Goal: Obtain resource: Download file/media

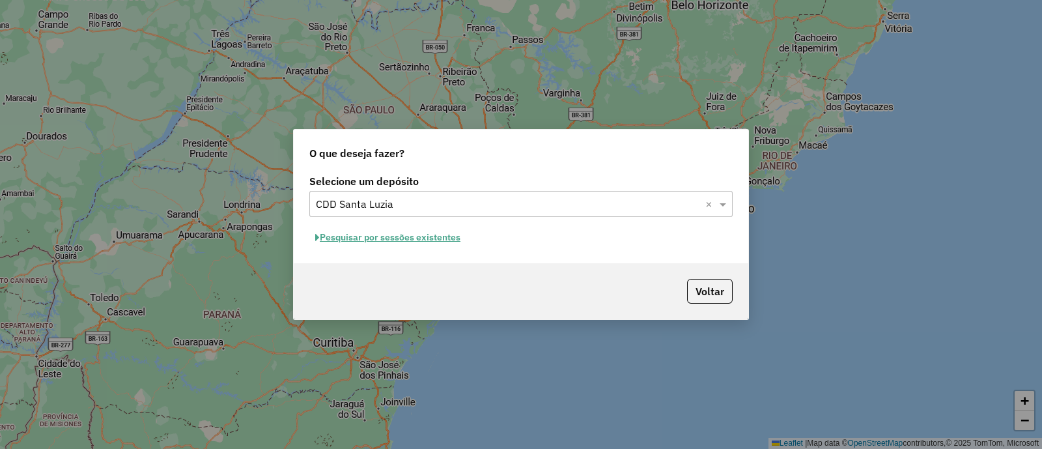
click at [413, 239] on button "Pesquisar por sessões existentes" at bounding box center [387, 237] width 157 height 20
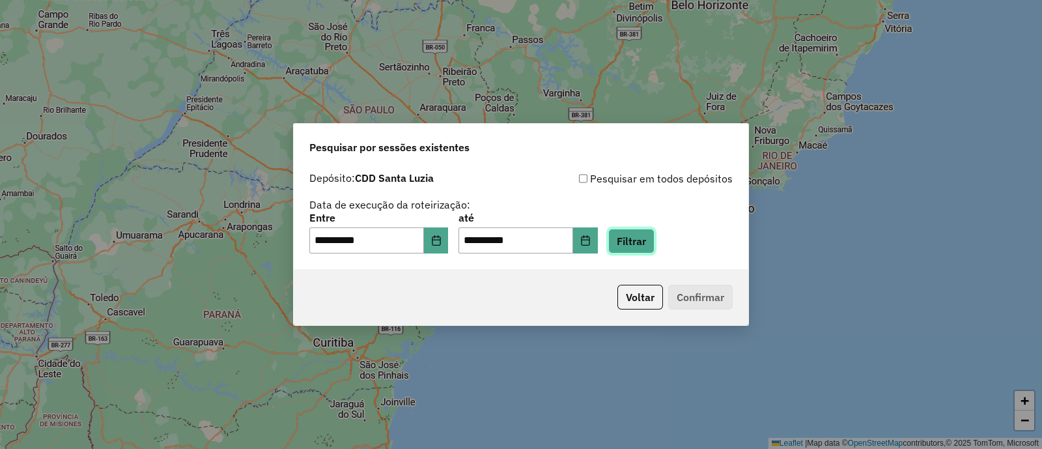
click at [645, 239] on button "Filtrar" at bounding box center [631, 241] width 46 height 25
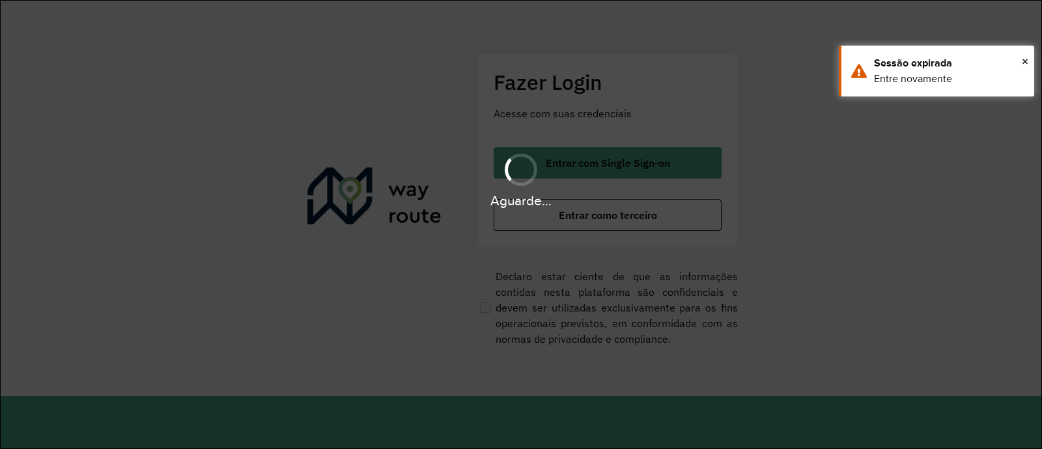
click at [488, 257] on div "Aguarde..." at bounding box center [521, 224] width 1042 height 449
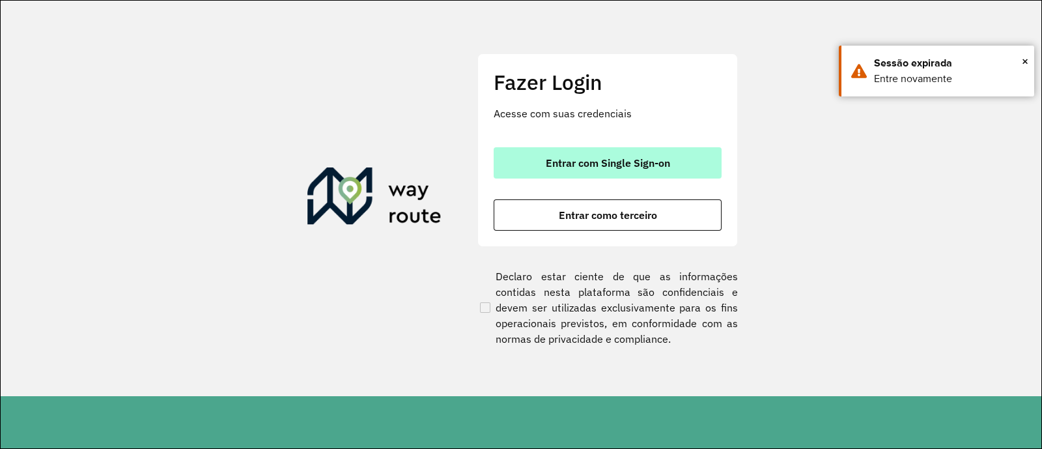
click at [563, 167] on span "Entrar com Single Sign-on" at bounding box center [608, 163] width 124 height 10
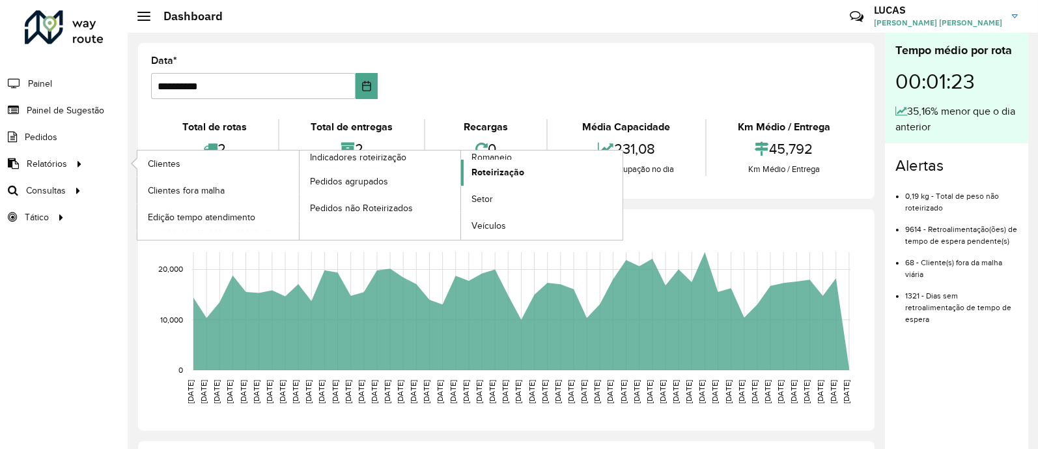
click at [502, 177] on span "Roteirização" at bounding box center [498, 172] width 53 height 14
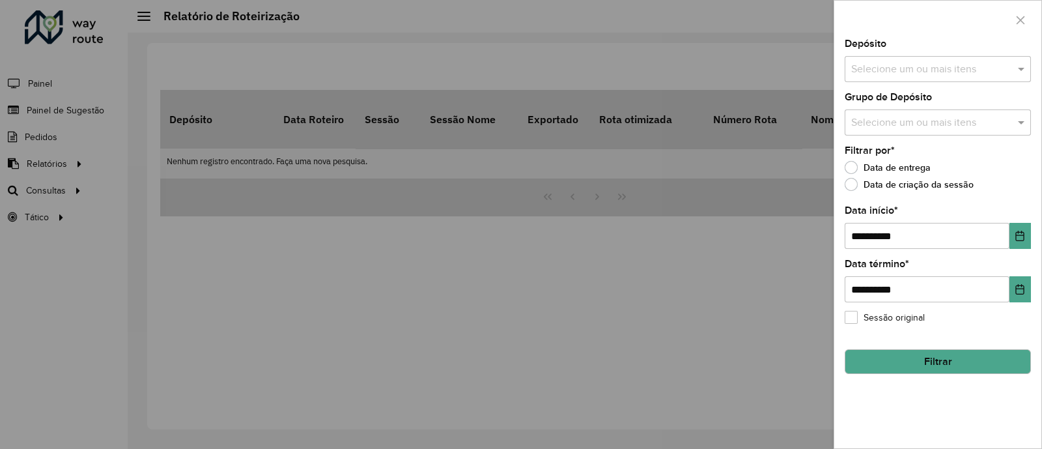
click at [73, 151] on div at bounding box center [521, 224] width 1042 height 449
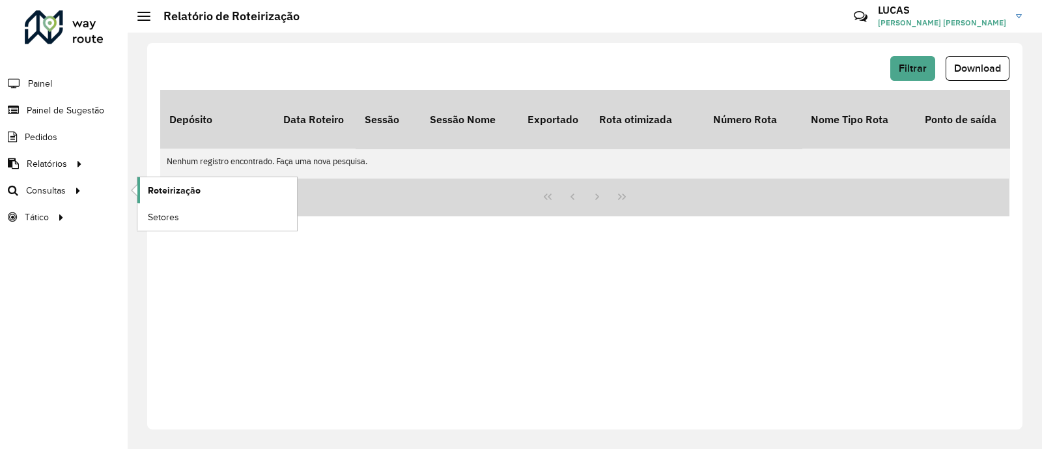
click at [208, 180] on link "Roteirização" at bounding box center [217, 190] width 160 height 26
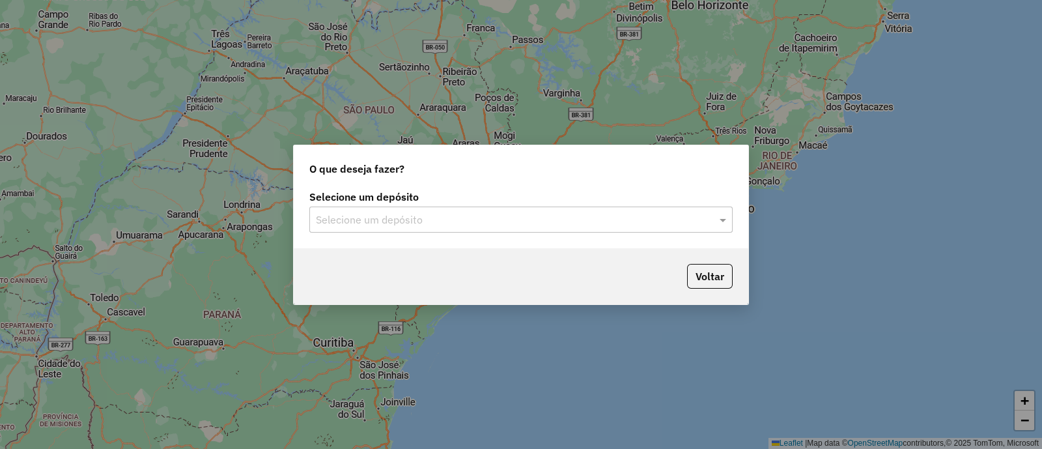
click at [524, 208] on div "Selecione um depósito" at bounding box center [520, 219] width 423 height 26
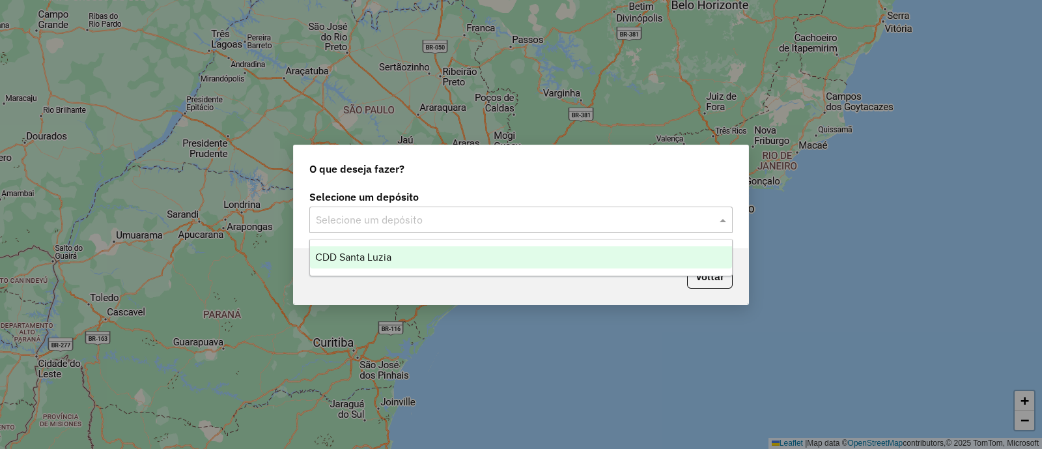
click at [465, 272] on ng-dropdown-panel "CDD Santa Luzia" at bounding box center [520, 257] width 423 height 37
click at [467, 264] on div "CDD Santa Luzia" at bounding box center [521, 257] width 422 height 22
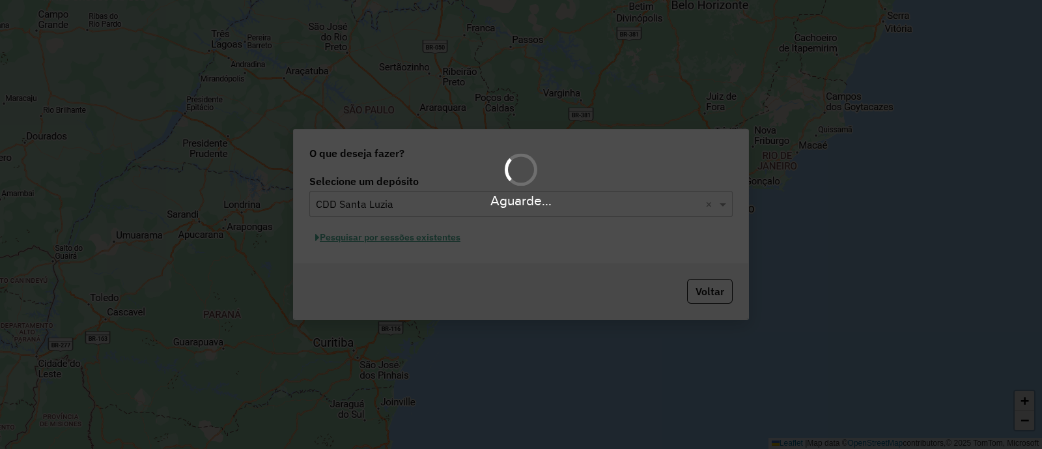
click at [603, 265] on div "Aguarde..." at bounding box center [521, 224] width 1042 height 449
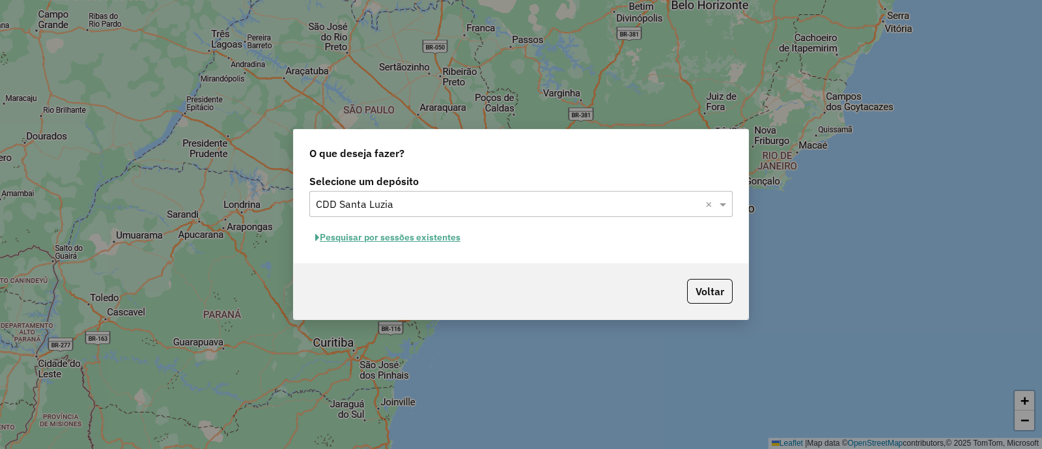
click at [459, 239] on button "Pesquisar por sessões existentes" at bounding box center [387, 237] width 157 height 20
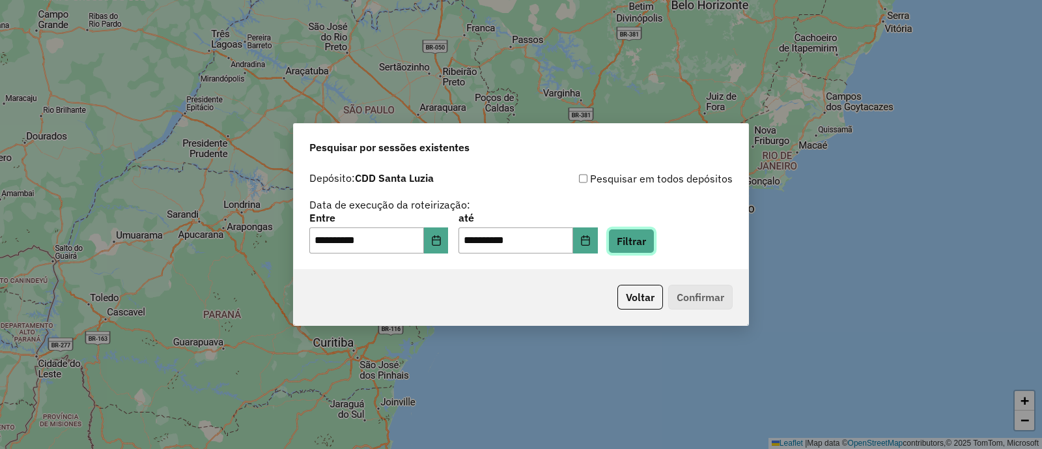
click at [646, 244] on button "Filtrar" at bounding box center [631, 241] width 46 height 25
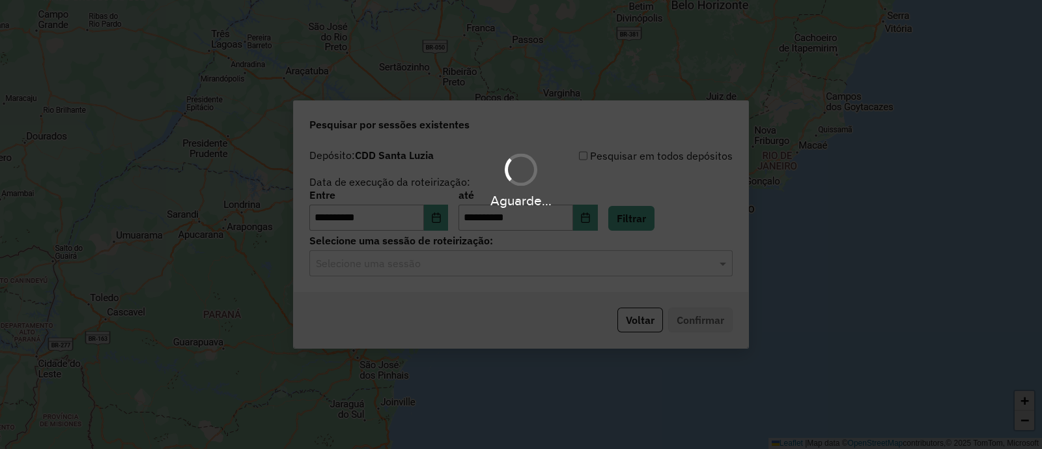
click at [548, 275] on div "Selecione uma sessão" at bounding box center [520, 263] width 423 height 26
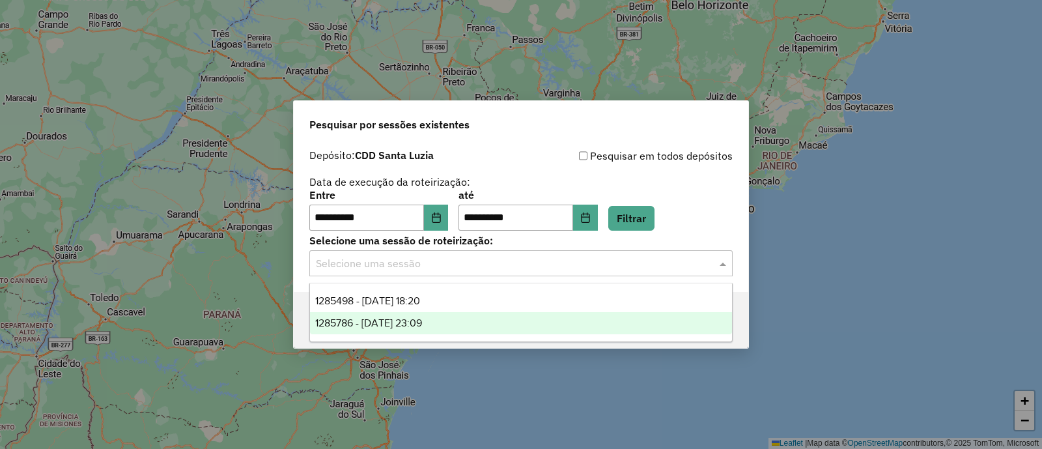
click at [459, 313] on div "1285786 - 30/09/2025 23:09" at bounding box center [521, 323] width 422 height 22
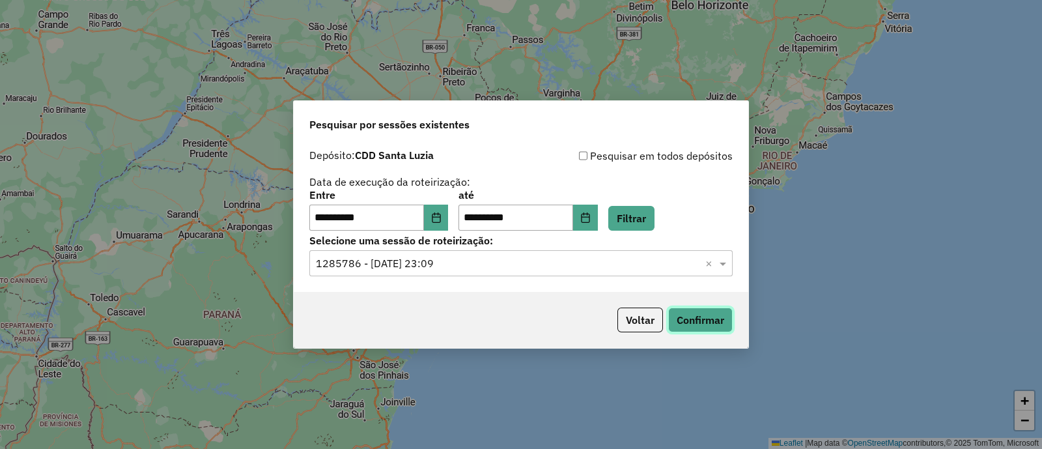
click at [686, 314] on button "Confirmar" at bounding box center [700, 319] width 64 height 25
click at [442, 268] on input "text" at bounding box center [508, 264] width 384 height 16
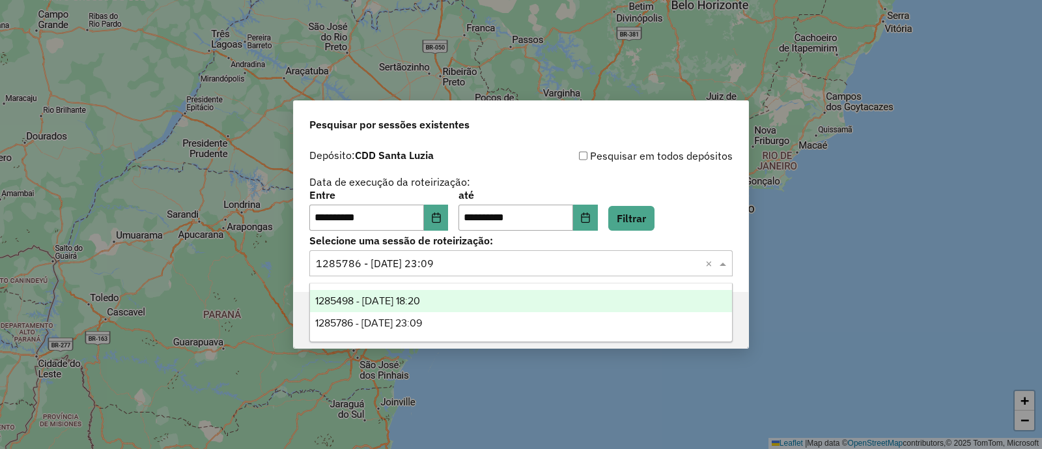
drag, startPoint x: 442, startPoint y: 300, endPoint x: 503, endPoint y: 303, distance: 60.7
click at [420, 300] on span "1285498 - 30/09/2025 18:20" at bounding box center [367, 300] width 105 height 11
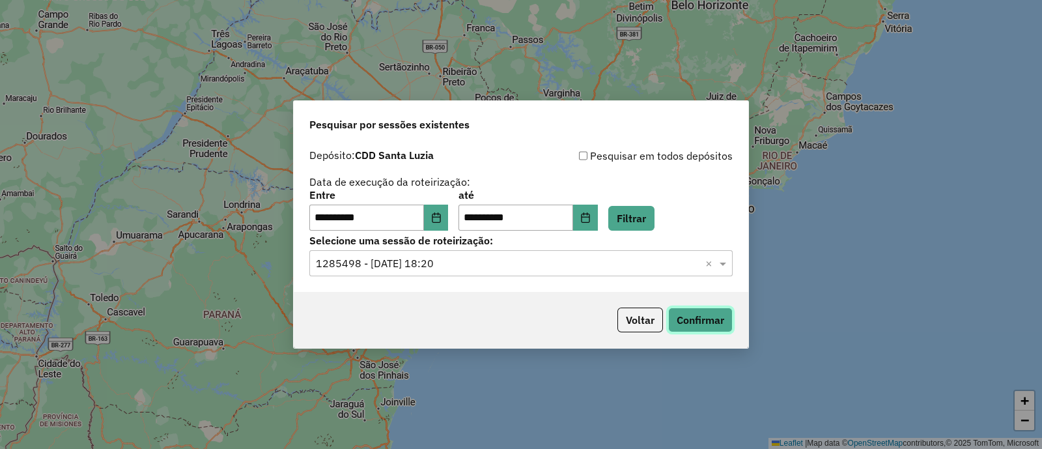
click at [703, 319] on button "Confirmar" at bounding box center [700, 319] width 64 height 25
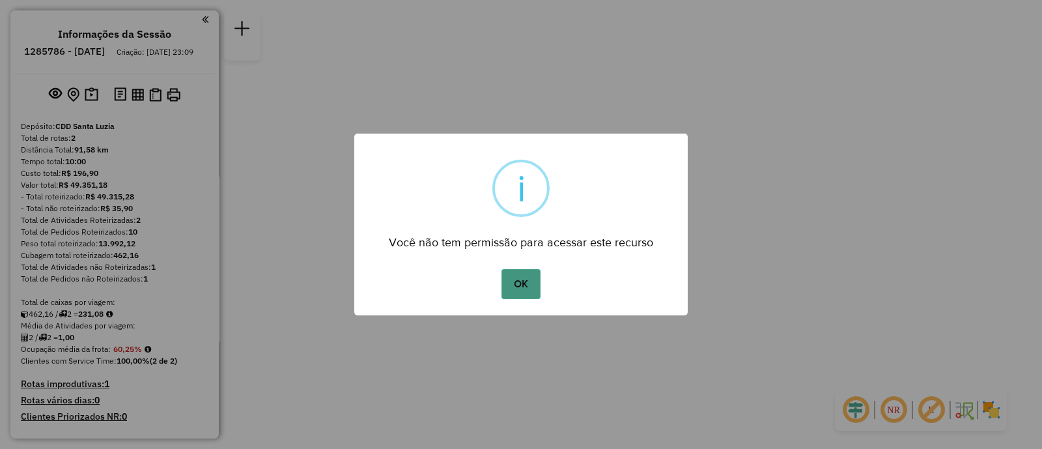
click at [519, 294] on button "OK" at bounding box center [521, 284] width 38 height 30
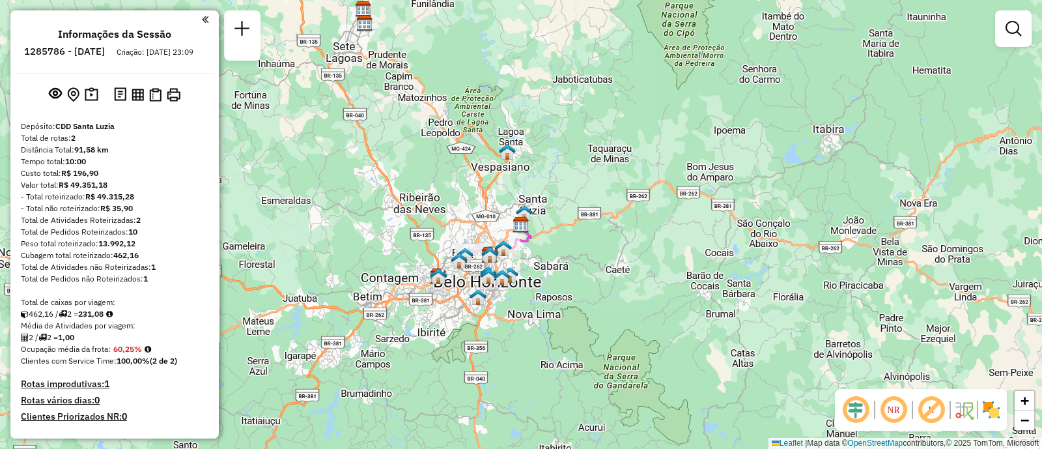
click at [1021, 46] on div at bounding box center [1013, 28] width 36 height 36
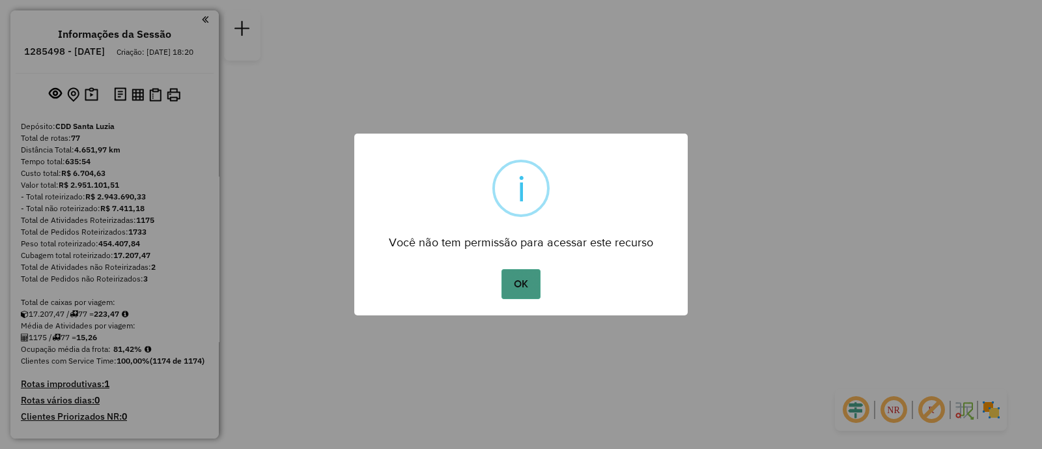
click at [516, 298] on button "OK" at bounding box center [521, 284] width 38 height 30
click at [516, 298] on div "× i Você não tem permissão para acessar este recurso OK No Cancel" at bounding box center [521, 224] width 1042 height 449
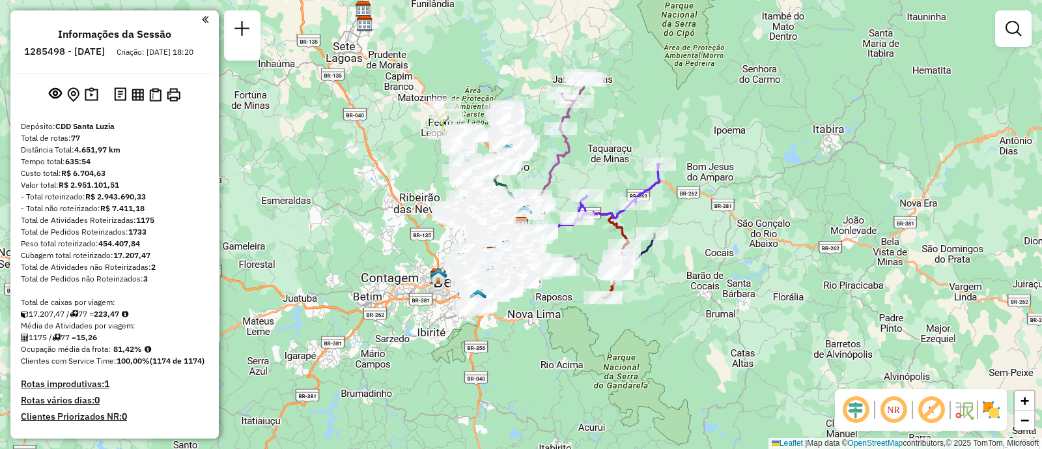
click at [1008, 48] on div "Janela de atendimento Grade de atendimento Capacidade Transportadoras Veículos …" at bounding box center [1013, 34] width 36 height 48
click at [1008, 31] on em at bounding box center [1014, 29] width 16 height 16
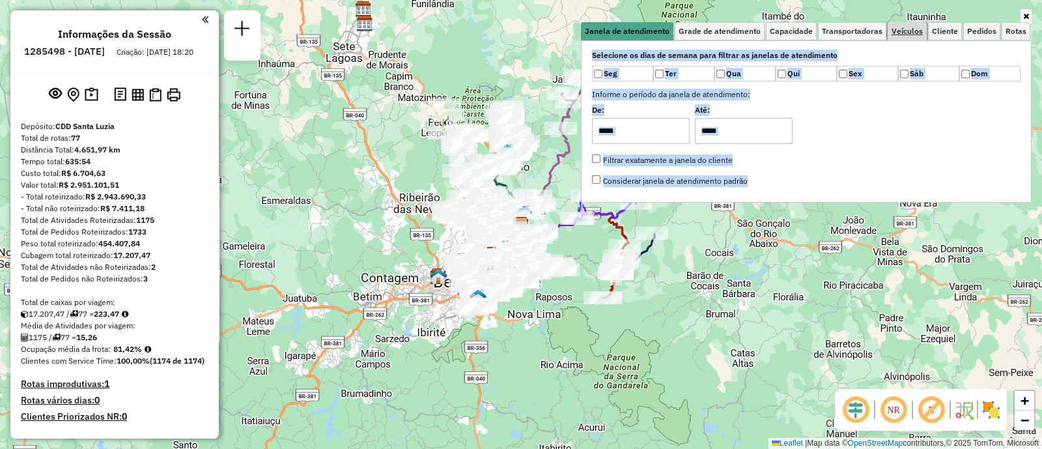
click at [915, 33] on span "Veículos" at bounding box center [907, 31] width 31 height 8
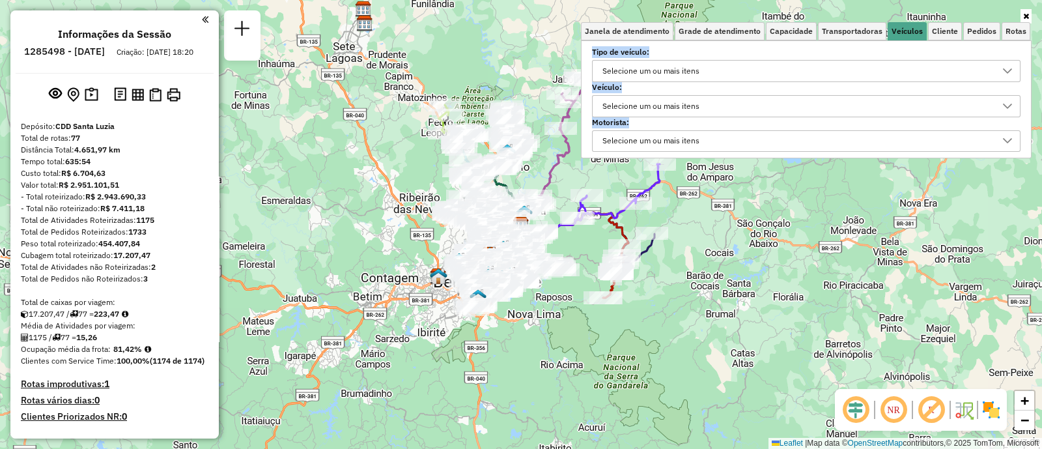
click at [711, 103] on div "Selecione um ou mais itens" at bounding box center [796, 106] width 397 height 21
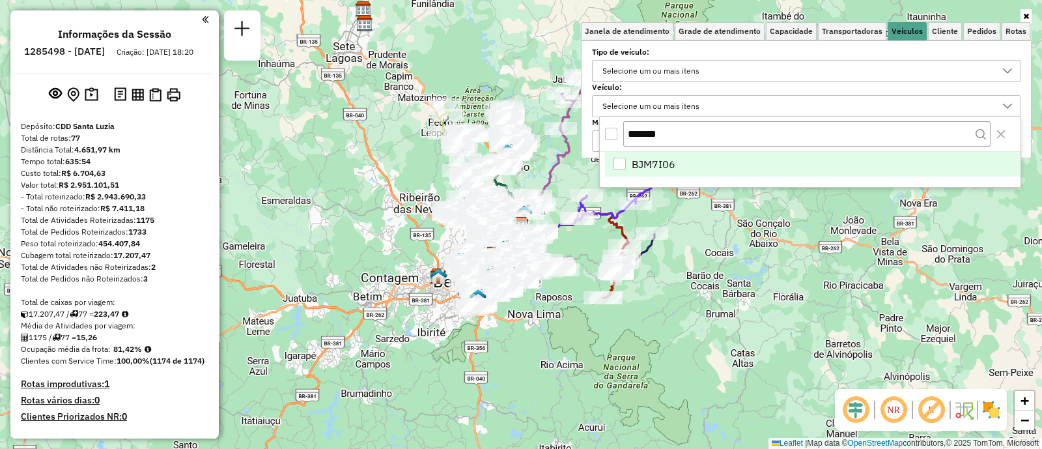
type input "*******"
click at [668, 164] on span "BJM7I06" at bounding box center [654, 164] width 44 height 16
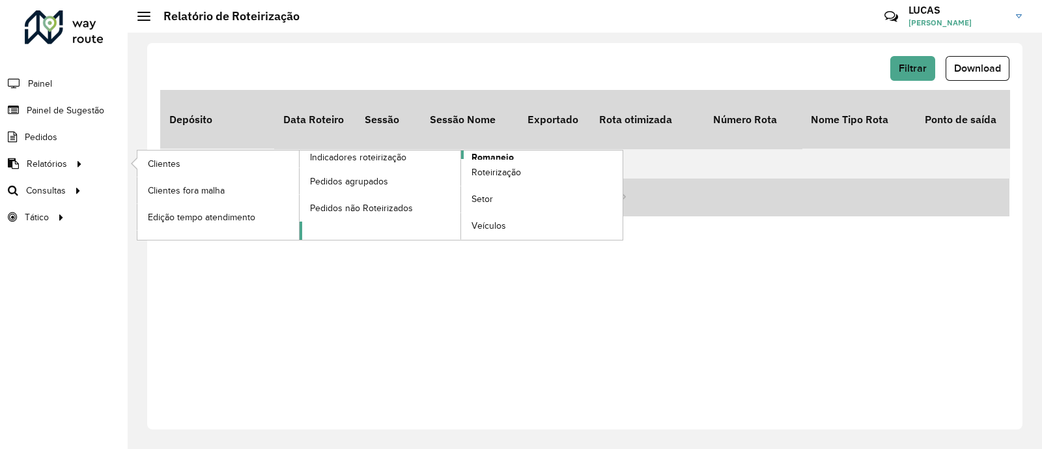
click at [500, 154] on span "Romaneio" at bounding box center [493, 157] width 42 height 14
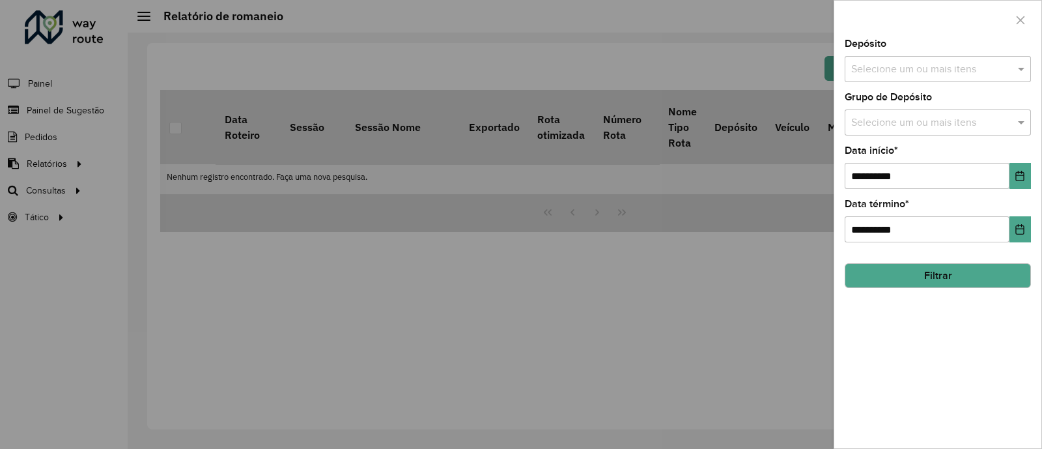
click at [908, 69] on input "text" at bounding box center [931, 70] width 167 height 16
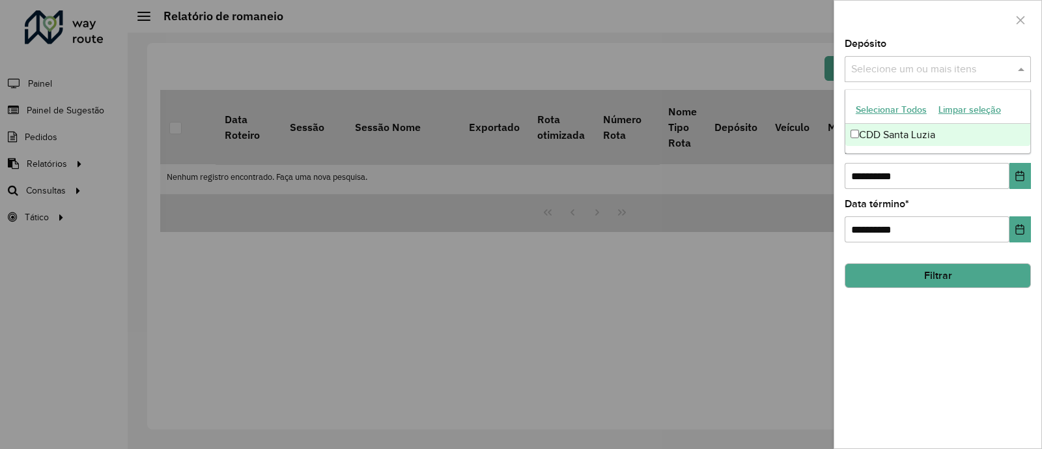
click at [870, 133] on div "CDD Santa Luzia" at bounding box center [938, 135] width 185 height 22
click at [927, 286] on button "Filtrar" at bounding box center [938, 275] width 186 height 25
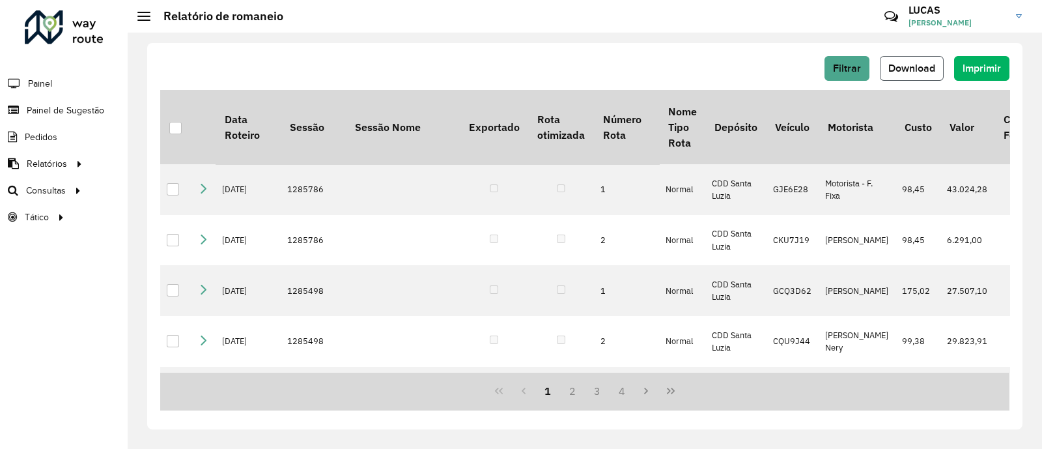
click at [918, 67] on span "Download" at bounding box center [912, 68] width 47 height 11
